Goal: Task Accomplishment & Management: Manage account settings

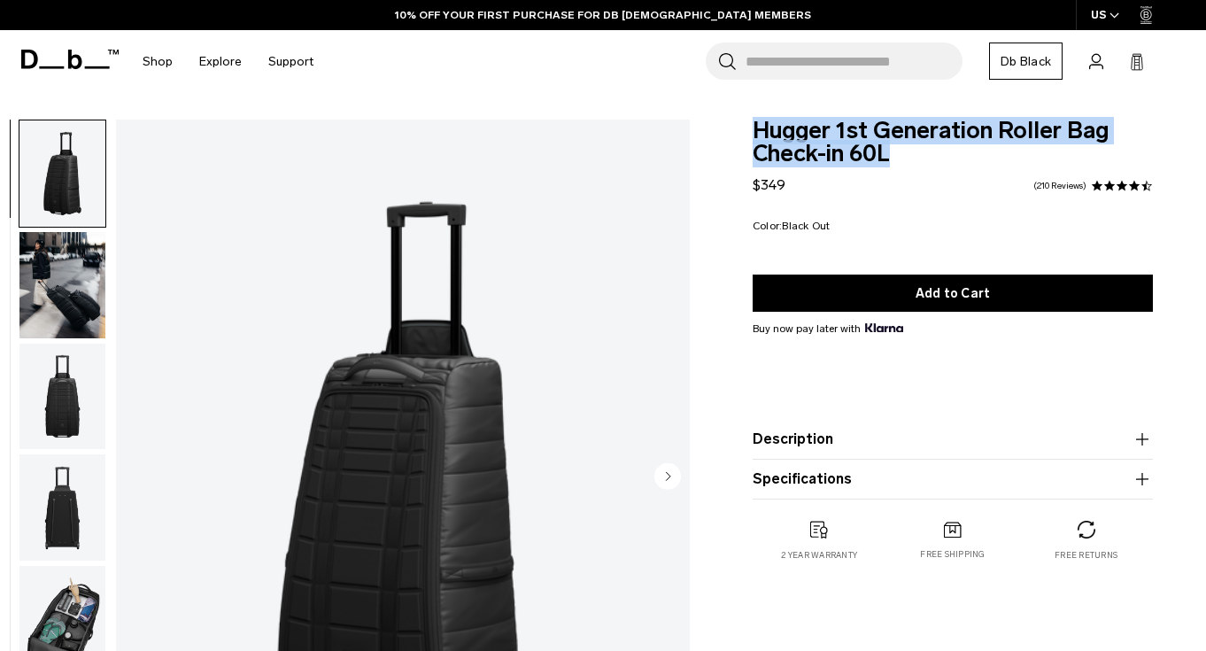
click at [934, 162] on span "Hugger 1st Generation Roller Bag Check-in 60L" at bounding box center [953, 143] width 400 height 46
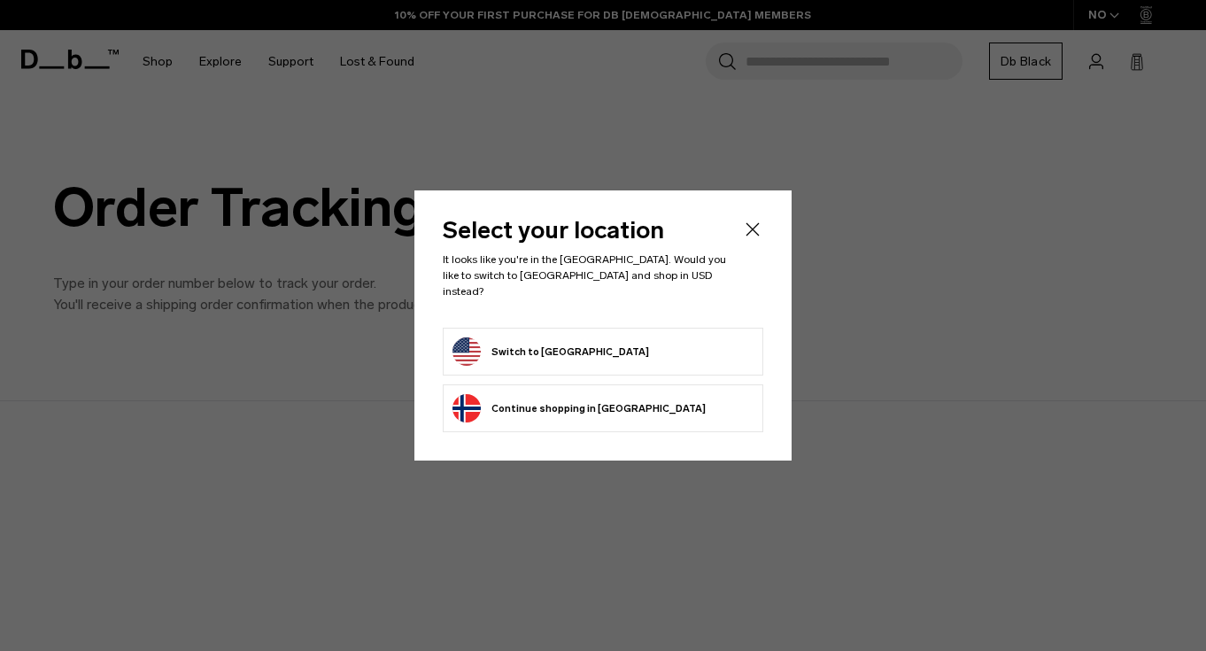
click at [687, 328] on li "Switch to United States" at bounding box center [603, 352] width 321 height 48
click at [688, 346] on form "Switch to United States" at bounding box center [603, 351] width 301 height 28
click at [683, 355] on form "Switch to United States" at bounding box center [603, 351] width 301 height 28
click at [491, 361] on li "Switch to United States" at bounding box center [603, 352] width 321 height 48
click at [751, 252] on header "Select your location It looks like you're in the United States. Would you like …" at bounding box center [603, 273] width 321 height 109
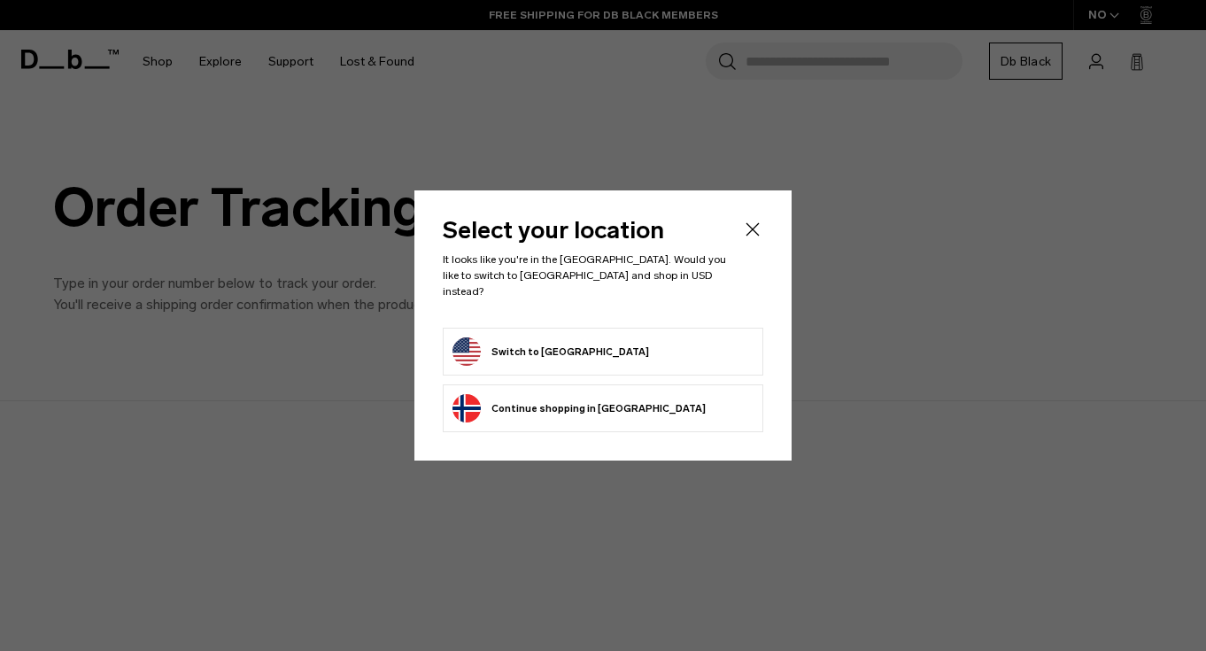
click at [753, 236] on icon "Close" at bounding box center [753, 228] width 13 height 13
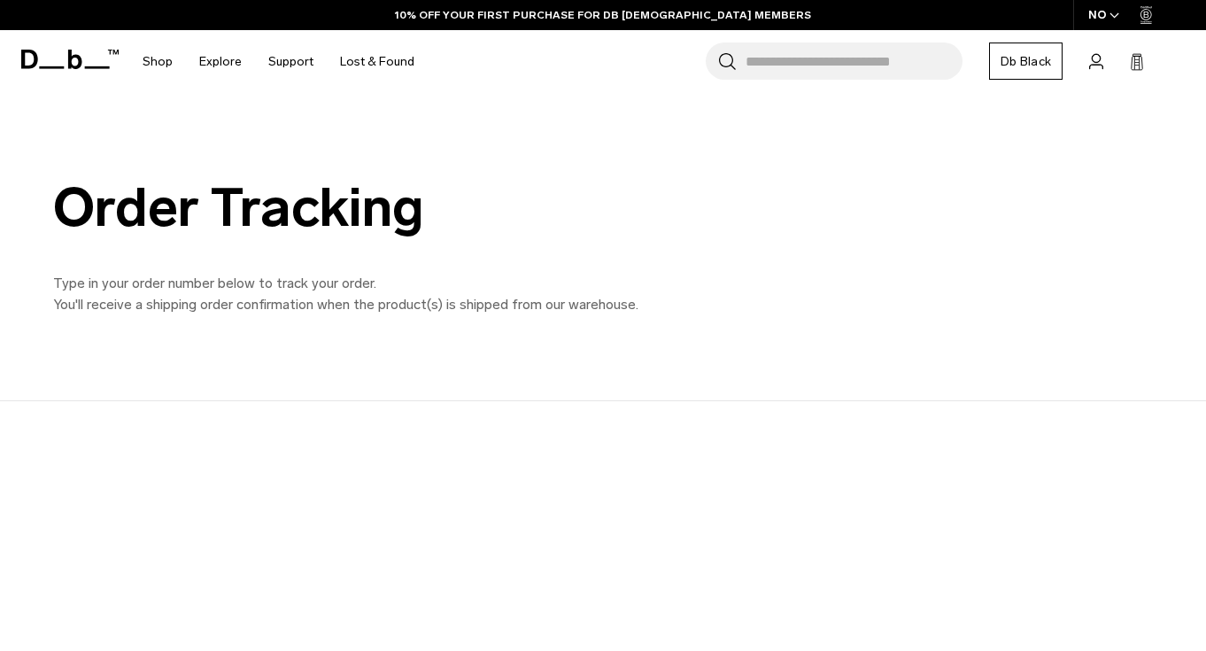
click at [1076, 63] on div "Search for Bags, Luggage... Search Close Trending Products All Products Hugger …" at bounding box center [810, 61] width 764 height 63
click at [1095, 63] on icon at bounding box center [1097, 61] width 14 height 17
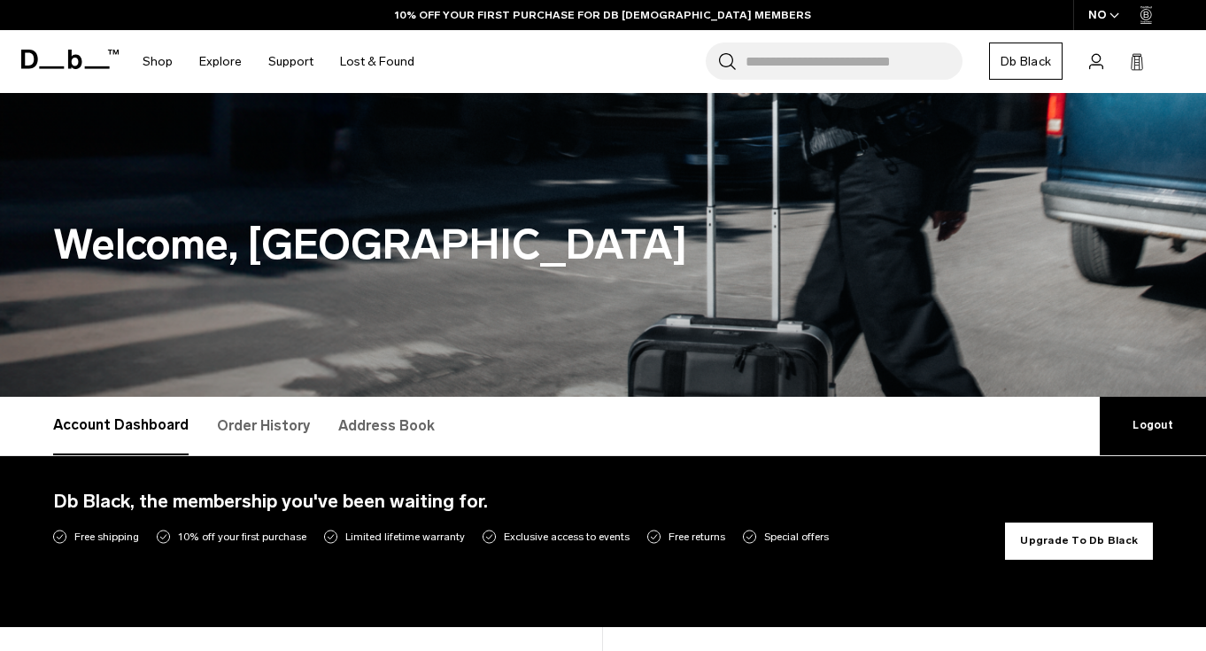
click at [1140, 63] on icon at bounding box center [1137, 62] width 14 height 18
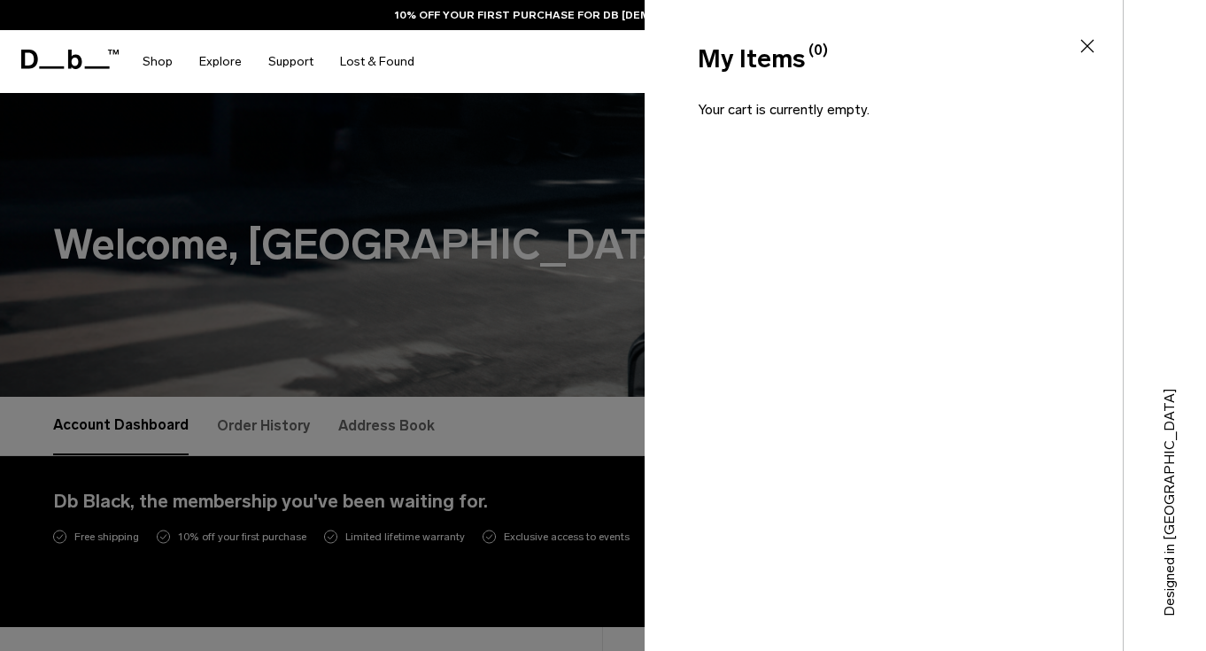
click at [1082, 45] on icon at bounding box center [1087, 45] width 21 height 21
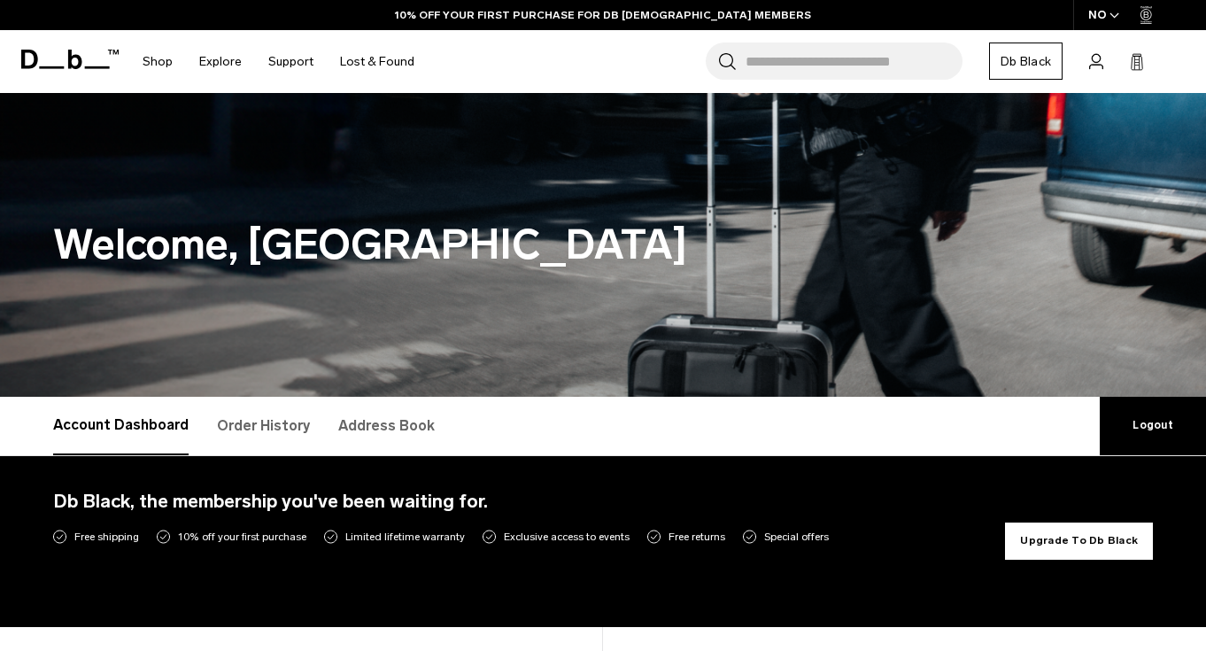
click at [1098, 70] on link "Account" at bounding box center [1097, 60] width 14 height 21
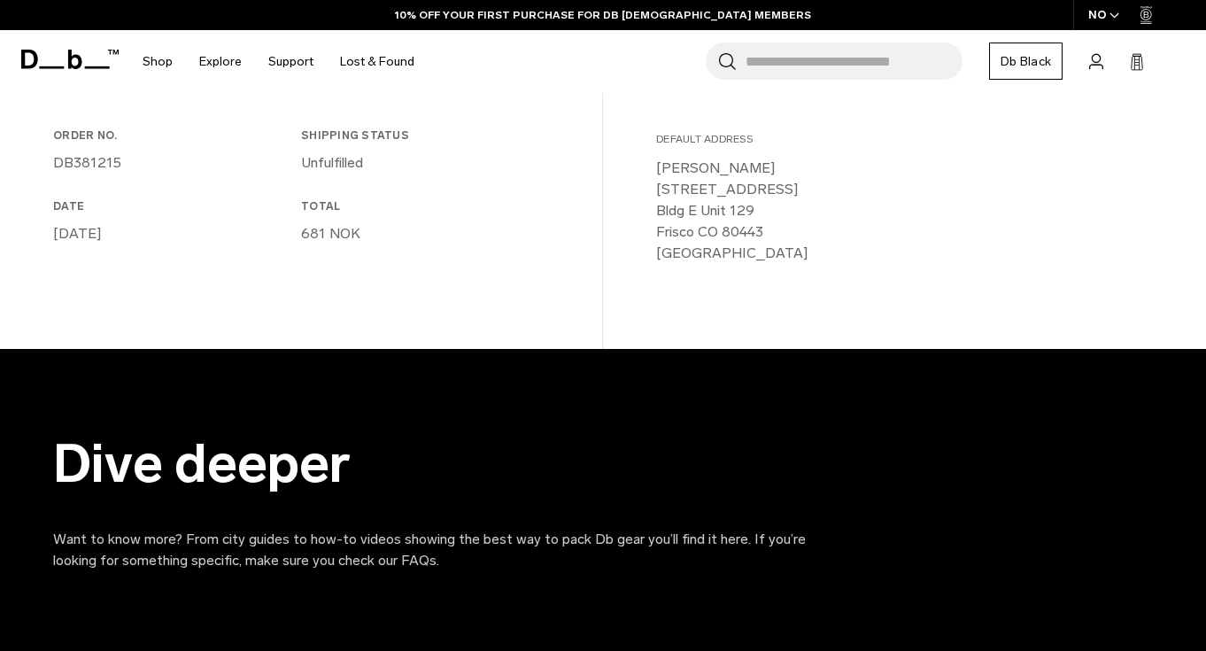
scroll to position [621, 0]
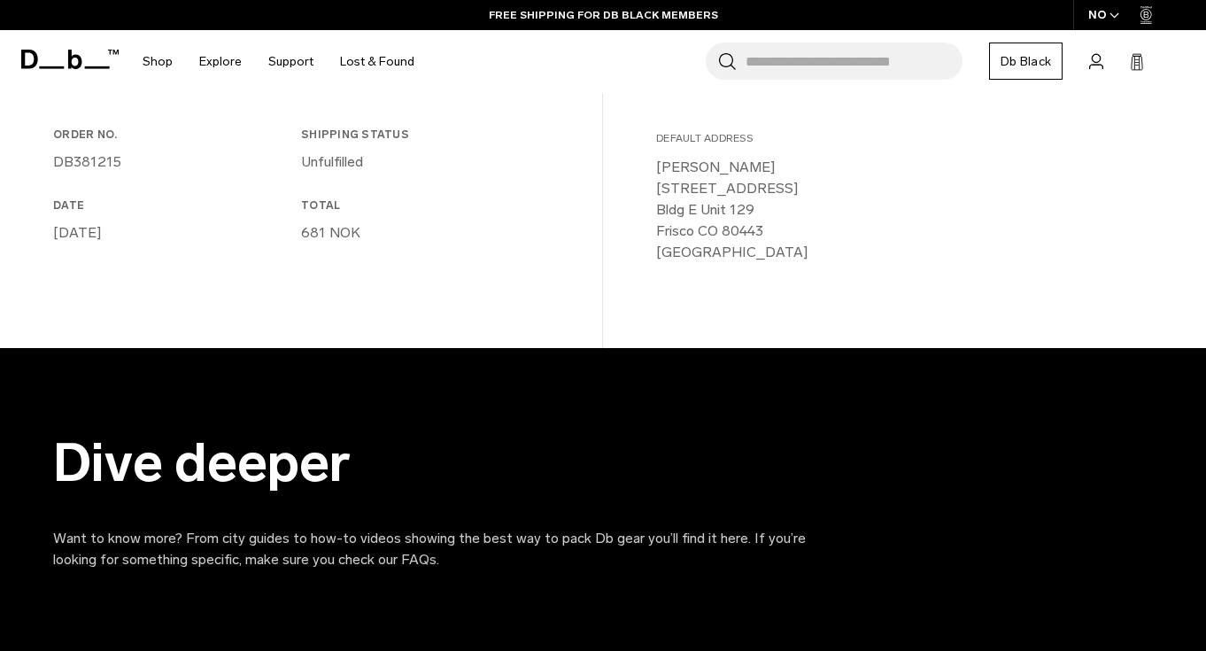
click at [310, 230] on p "681 NOK" at bounding box center [421, 232] width 241 height 21
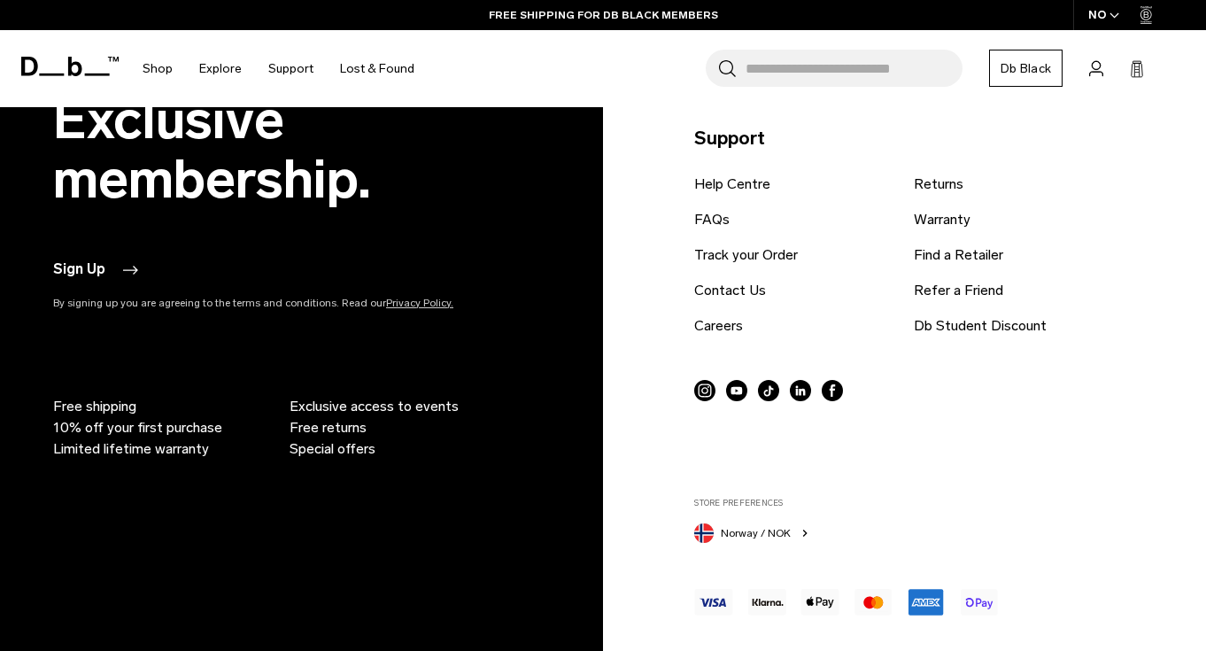
scroll to position [1843, 0]
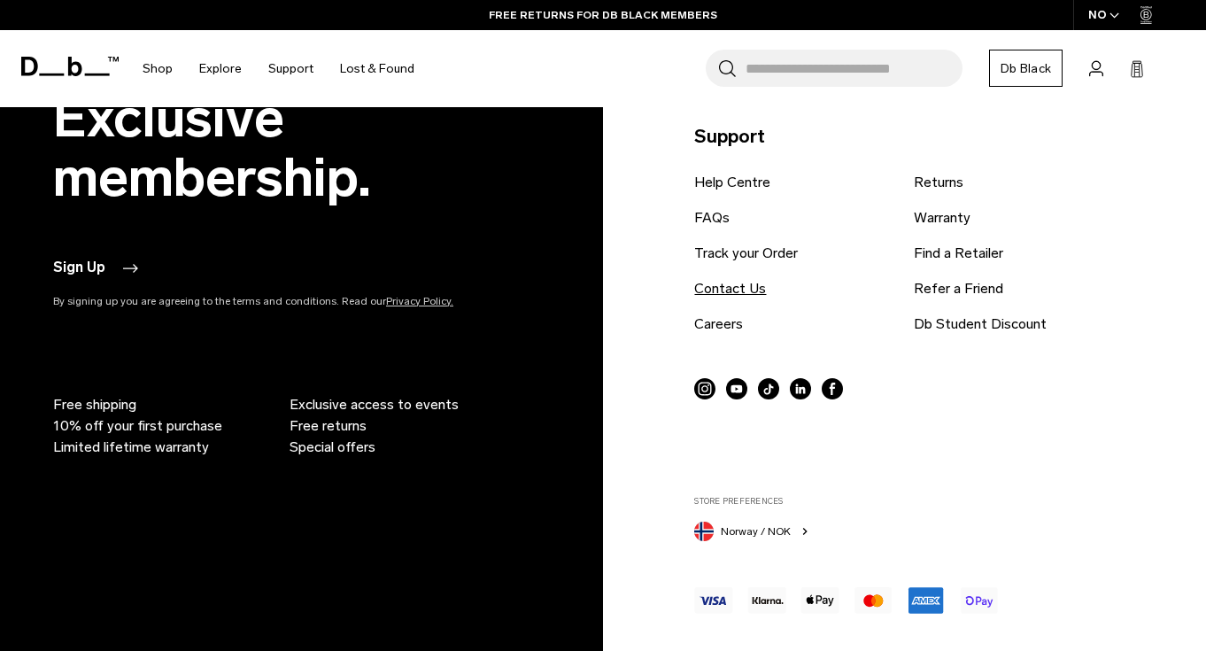
click at [742, 289] on link "Contact Us" at bounding box center [730, 288] width 72 height 21
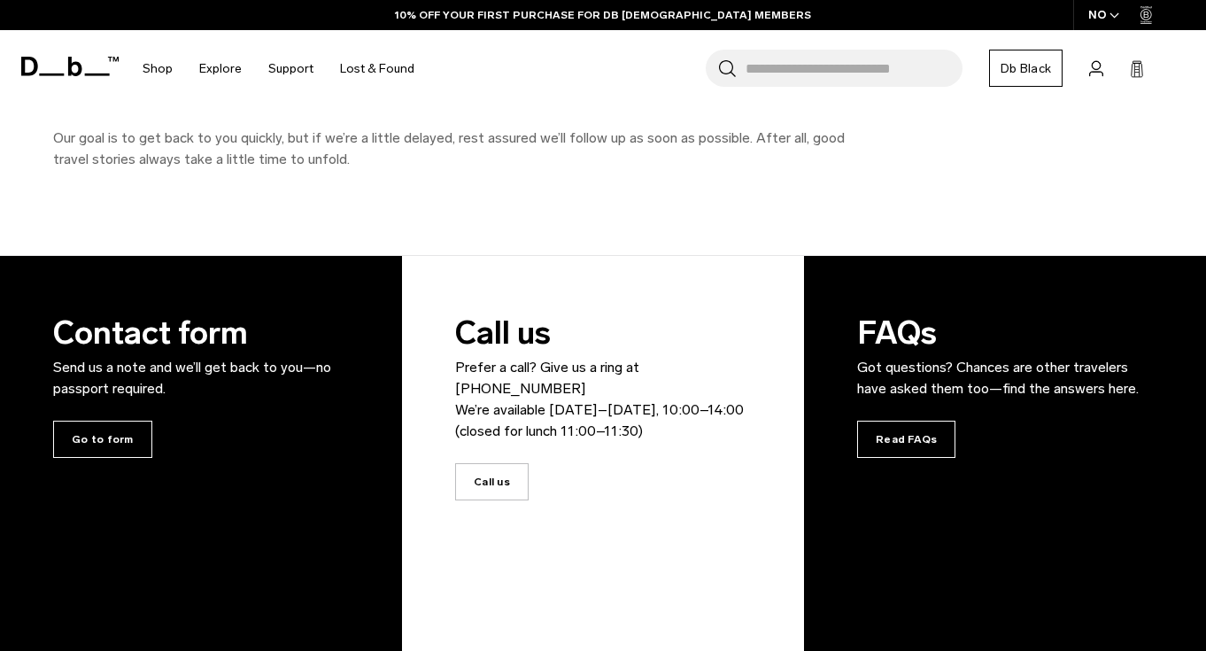
scroll to position [231, 0]
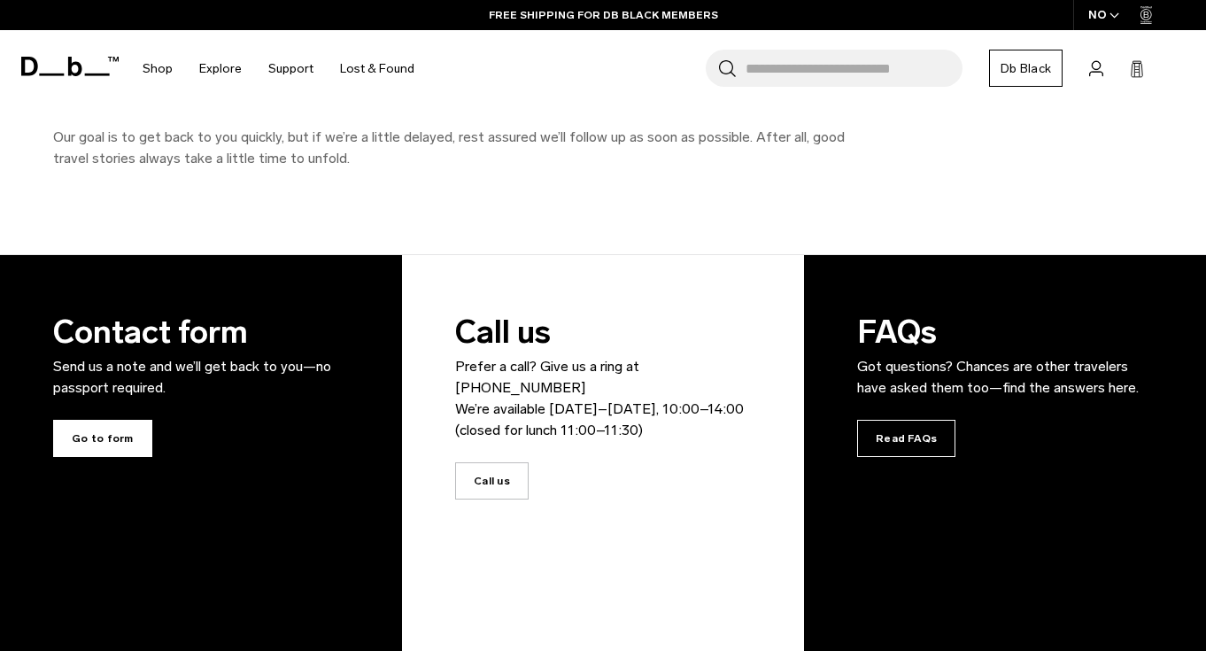
click at [95, 432] on span "Go to form" at bounding box center [102, 438] width 99 height 37
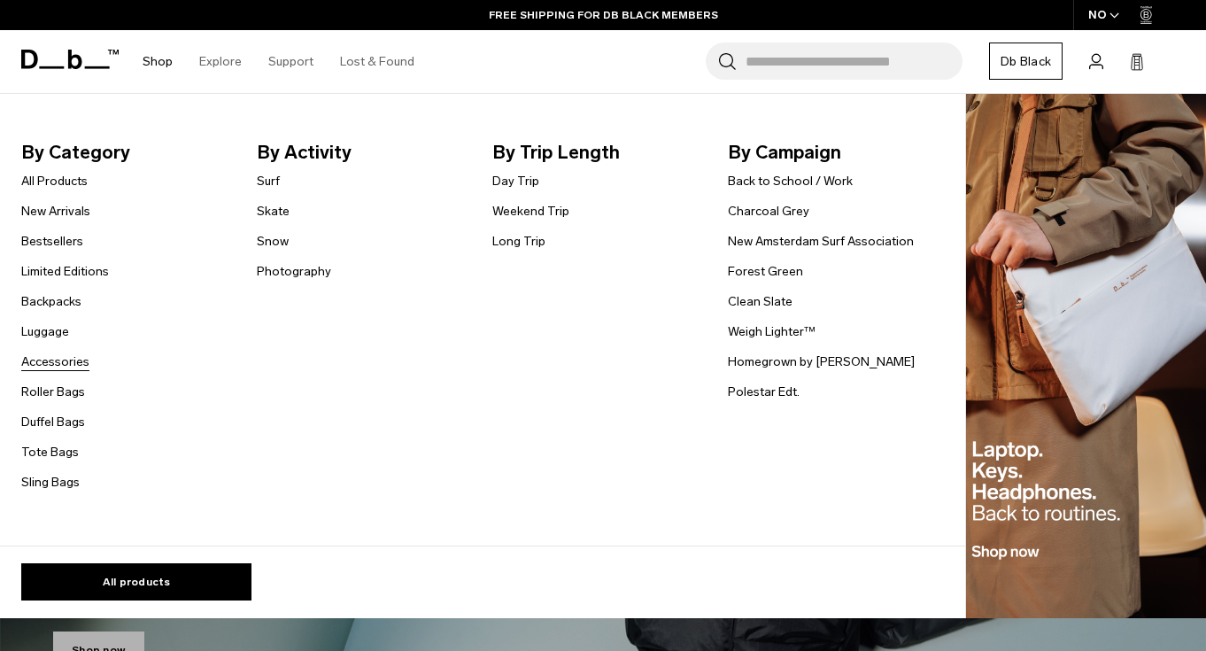
click at [45, 368] on link "Accessories" at bounding box center [55, 362] width 68 height 19
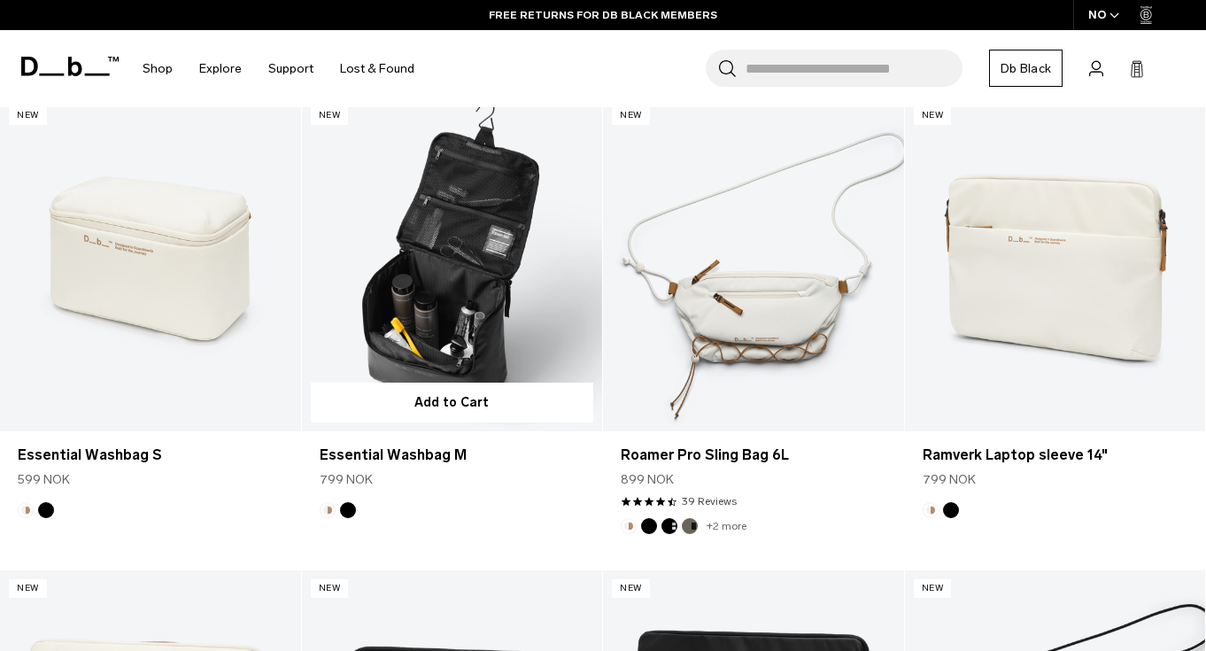
scroll to position [4118, 0]
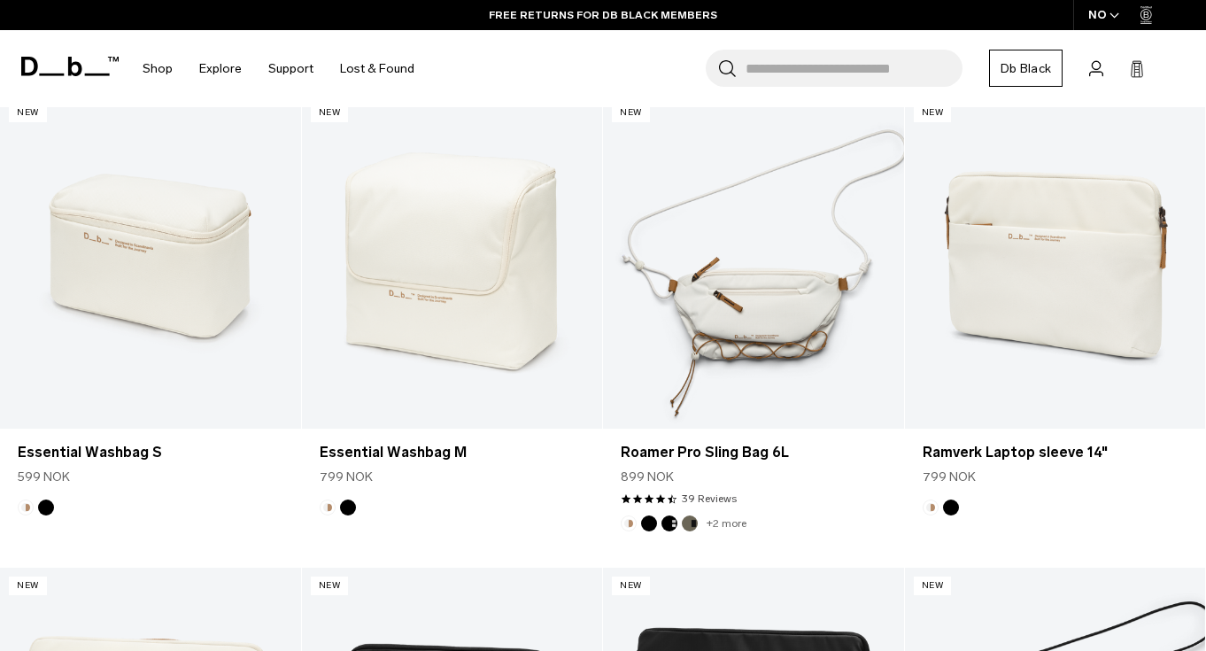
click at [1094, 19] on div "NO" at bounding box center [1105, 15] width 62 height 30
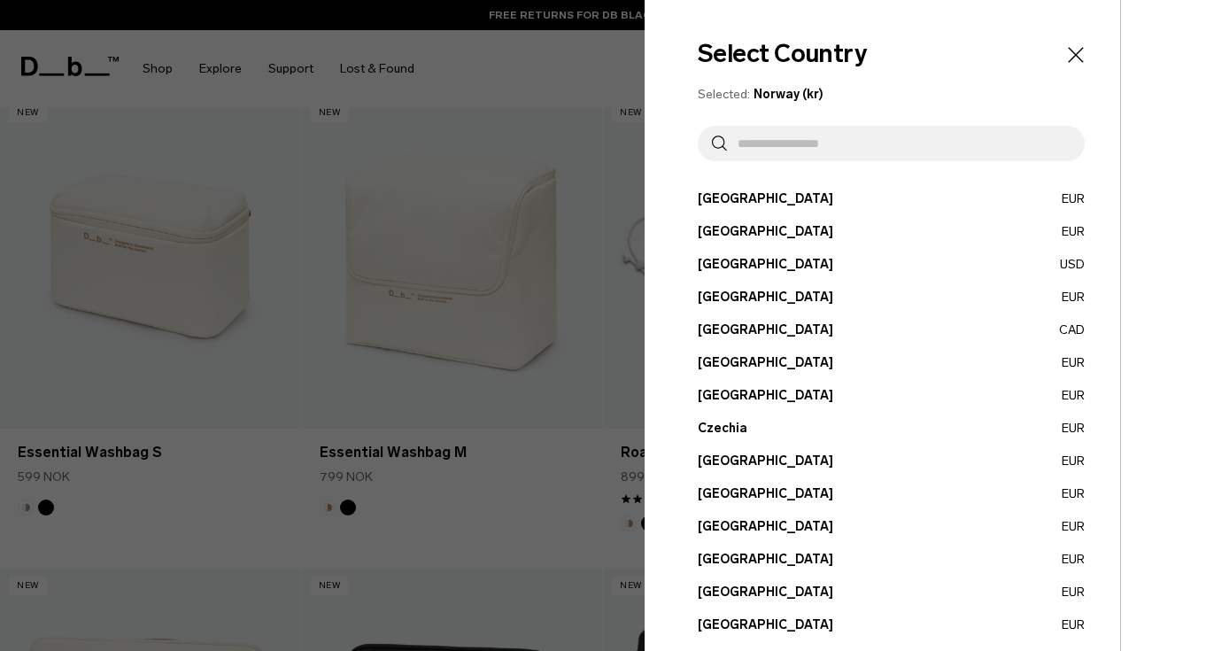
click at [893, 156] on input "text" at bounding box center [899, 143] width 344 height 35
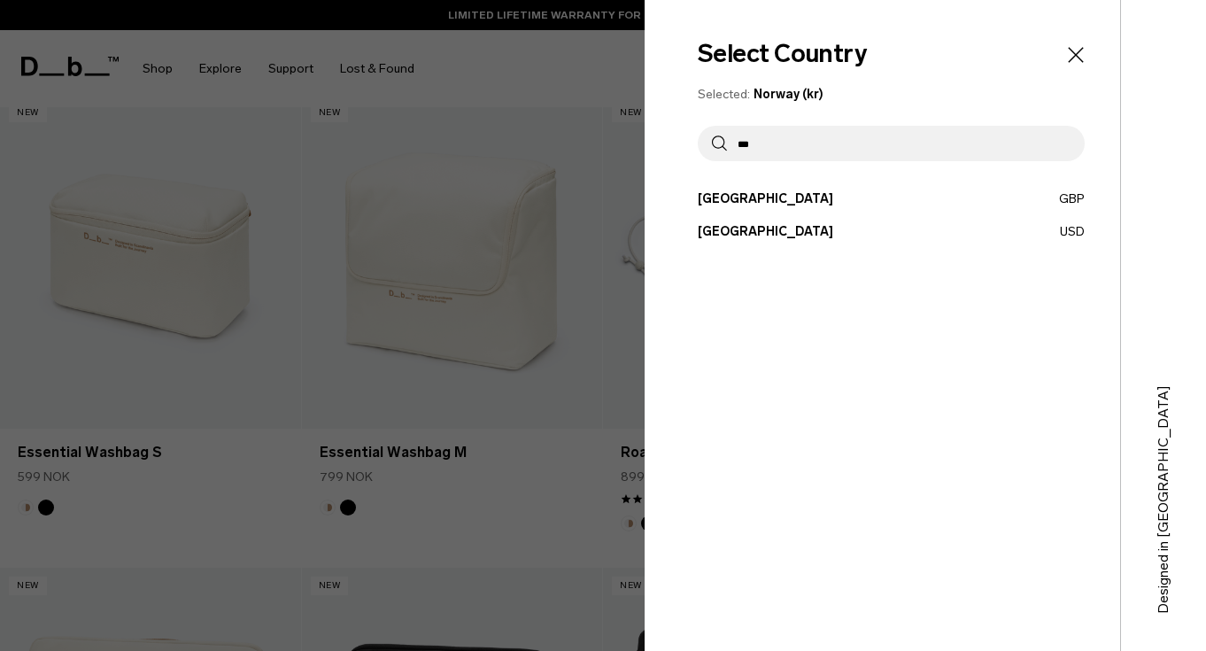
type input "***"
click at [768, 235] on button "United States USD" at bounding box center [891, 231] width 387 height 19
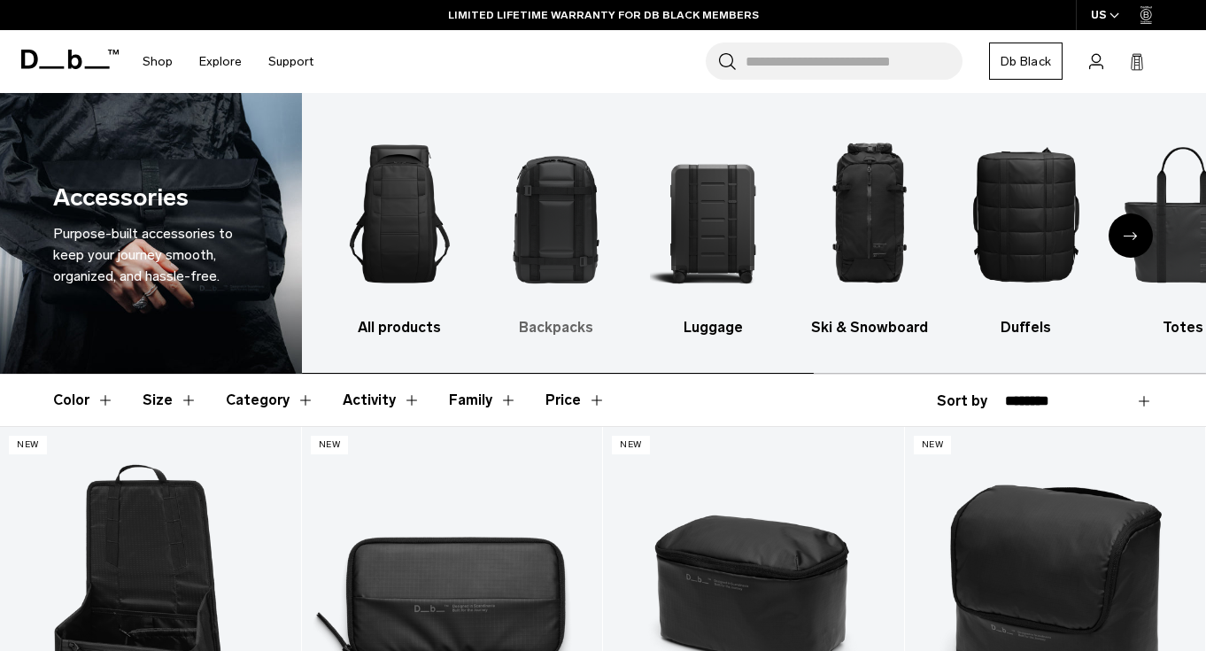
click at [535, 247] on img "2 / 10" at bounding box center [556, 214] width 126 height 189
click at [558, 249] on img "2 / 10" at bounding box center [556, 214] width 126 height 189
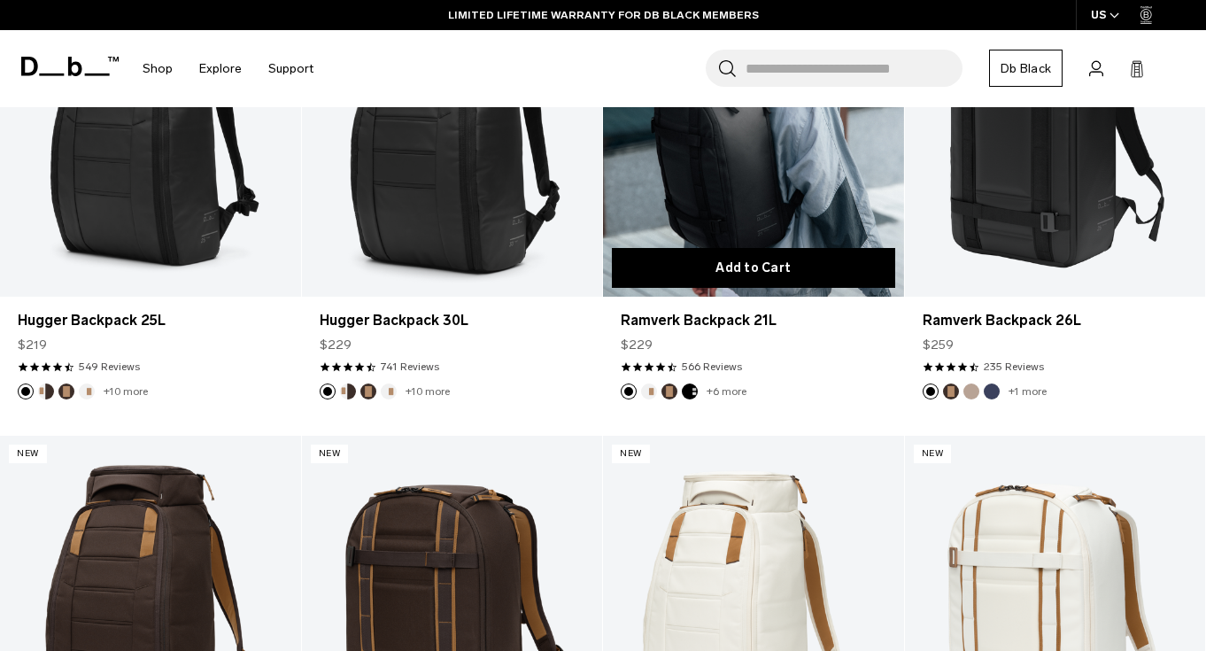
scroll to position [634, 0]
